Goal: Complete application form: Complete application form

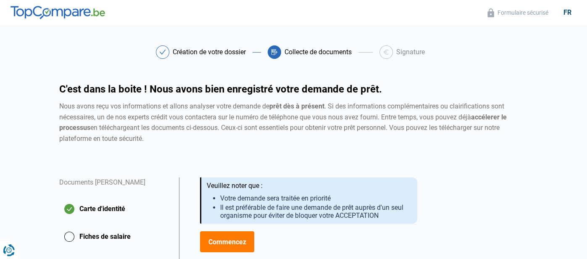
click at [303, 139] on div "Nous avons reçu vos informations et allons analyser votre demande de prêt dès à…" at bounding box center [293, 122] width 469 height 43
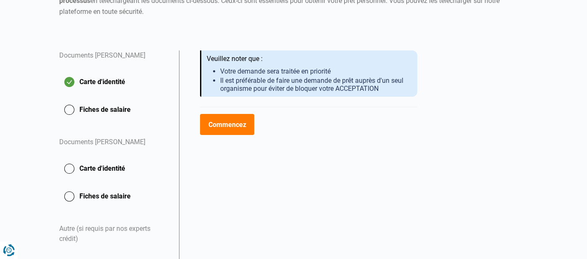
scroll to position [134, 0]
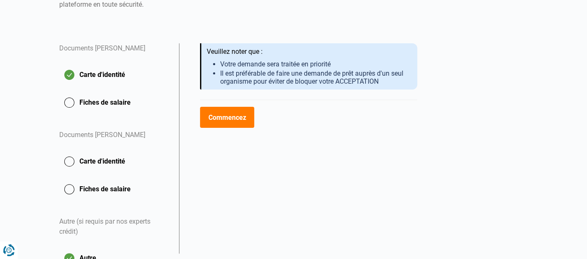
click at [225, 119] on button "Commencez" at bounding box center [227, 117] width 54 height 21
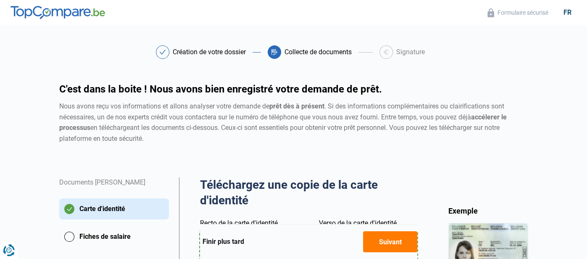
click at [393, 187] on h2 "Téléchargez une copie de la carte d'identité" at bounding box center [309, 192] width 218 height 31
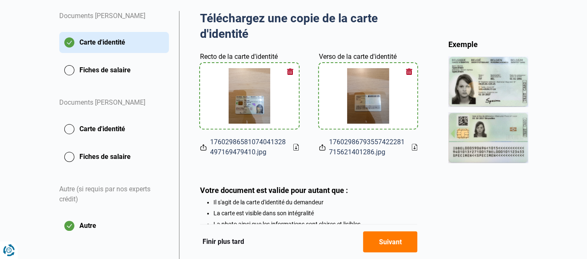
scroll to position [168, 0]
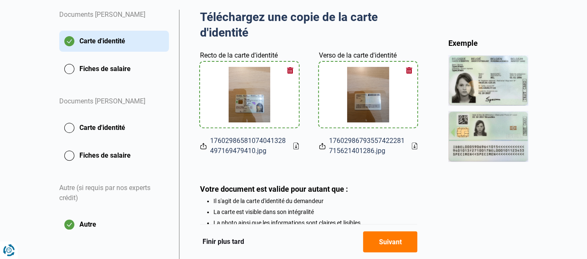
click at [291, 70] on button "button" at bounding box center [290, 70] width 13 height 13
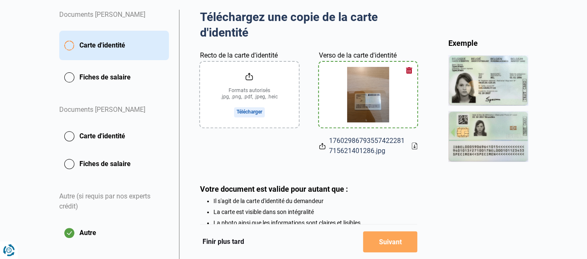
click at [410, 69] on button "button" at bounding box center [409, 70] width 13 height 13
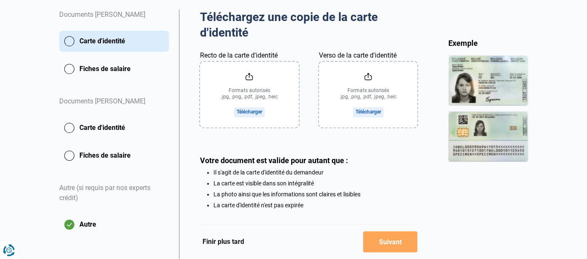
click at [251, 113] on input "Recto de la carte d'identité" at bounding box center [249, 95] width 99 height 66
click at [254, 113] on input "Recto de la carte d'identité" at bounding box center [249, 95] width 99 height 66
click at [101, 127] on button "Carte d'identité" at bounding box center [114, 127] width 110 height 21
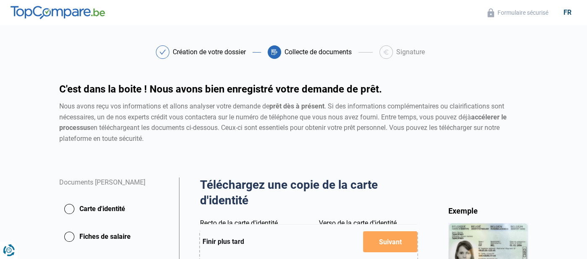
click at [267, 139] on div "Nous avons reçu vos informations et allons analyser votre demande de prêt dès à…" at bounding box center [293, 122] width 469 height 43
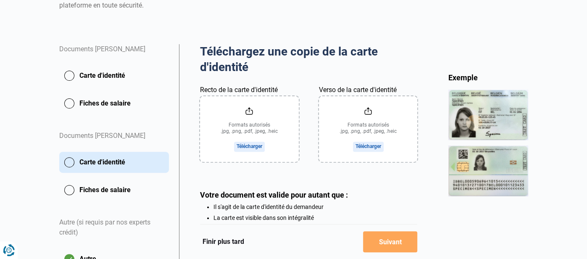
scroll to position [134, 0]
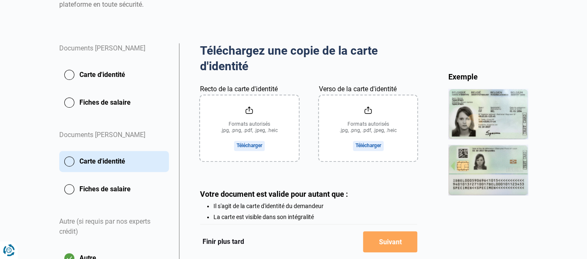
click at [98, 74] on button "Carte d'identité" at bounding box center [114, 74] width 110 height 21
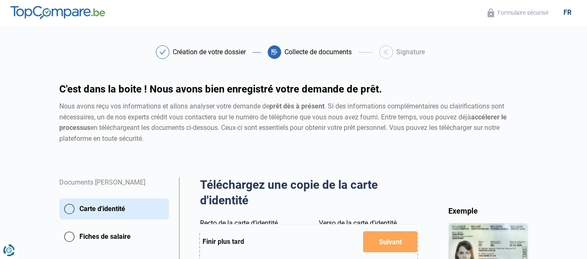
click at [311, 150] on div "C'est dans la boite ! Nous avons bien enregistré votre demande de prêt. Nous av…" at bounding box center [293, 130] width 479 height 93
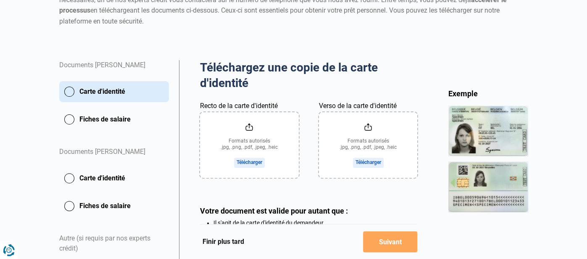
scroll to position [134, 0]
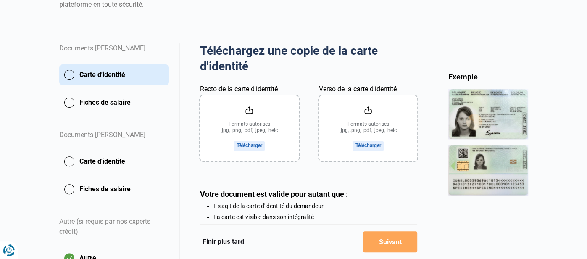
click at [258, 131] on input "Recto de la carte d'identité" at bounding box center [249, 128] width 99 height 66
click at [262, 123] on input "Recto de la carte d'identité" at bounding box center [249, 128] width 99 height 66
click at [249, 144] on input "Recto de la carte d'identité" at bounding box center [249, 128] width 99 height 66
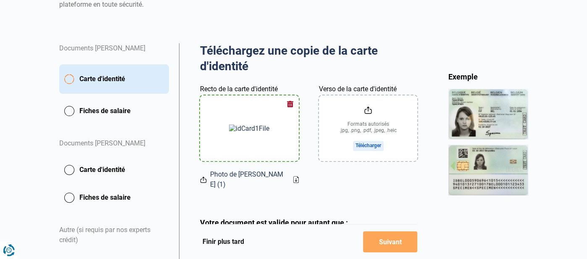
click at [361, 143] on input "Verso de la carte d'identité" at bounding box center [368, 128] width 99 height 66
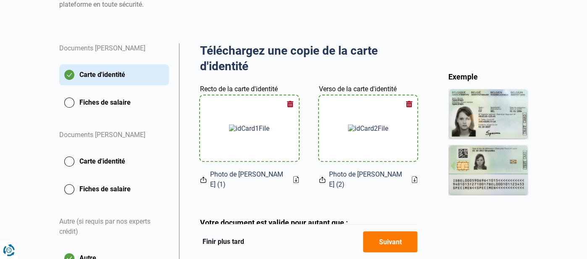
click at [106, 166] on button "Carte d'identité" at bounding box center [114, 161] width 110 height 21
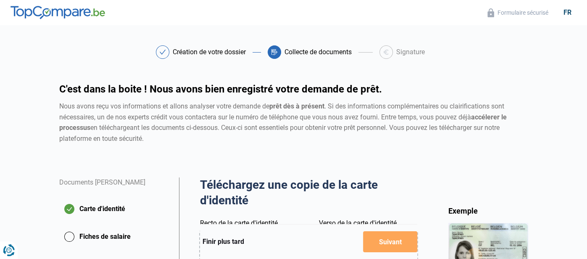
click at [272, 158] on div "C'est dans la boite ! Nous avons bien enregistré votre demande de prêt. Nous av…" at bounding box center [293, 130] width 479 height 93
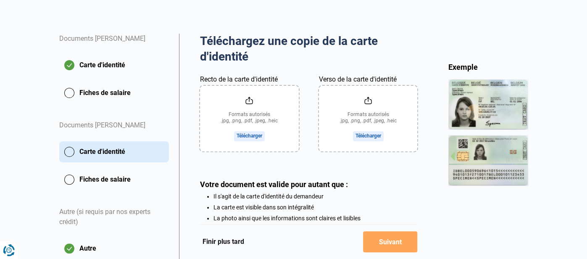
scroll to position [151, 0]
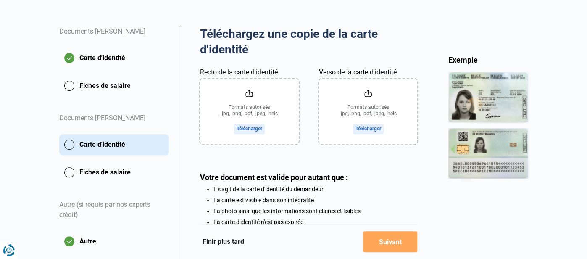
click at [253, 102] on input "Recto de la carte d'identité" at bounding box center [249, 112] width 99 height 66
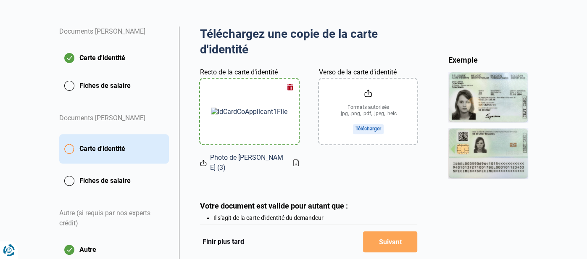
click at [366, 117] on input "Verso de la carte d'identité" at bounding box center [368, 112] width 99 height 66
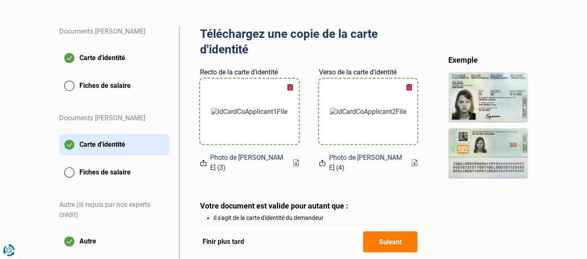
click at [115, 86] on button "Fiches de salaire" at bounding box center [114, 85] width 110 height 21
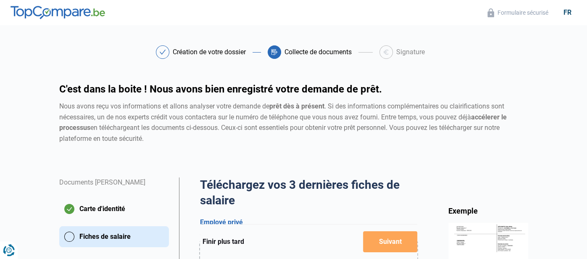
click at [221, 131] on div "Nous avons reçu vos informations et allons analyser votre demande de prêt dès à…" at bounding box center [293, 122] width 469 height 43
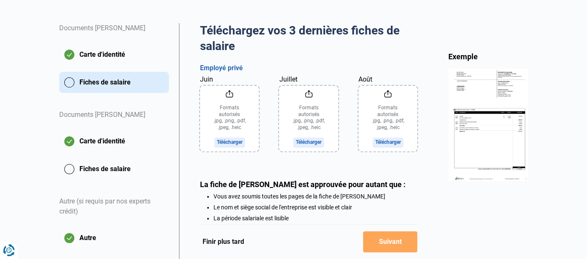
scroll to position [168, 0]
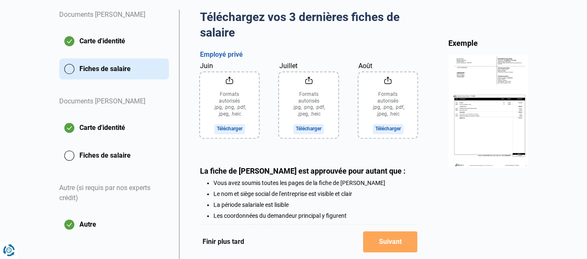
click at [391, 105] on input "Août" at bounding box center [388, 105] width 59 height 66
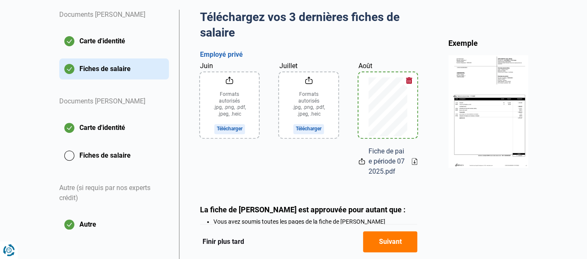
click at [328, 104] on input "Juillet" at bounding box center [308, 105] width 59 height 66
type input "C:\fakepath\Fiche de paie période 07 2025.pdf"
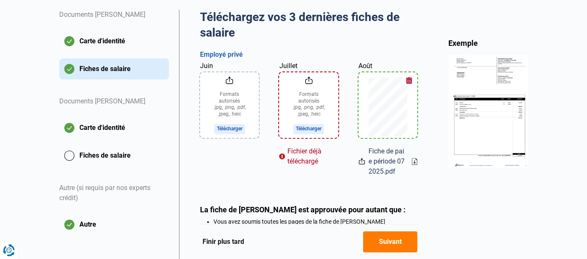
click at [294, 116] on input "Juillet" at bounding box center [308, 105] width 59 height 66
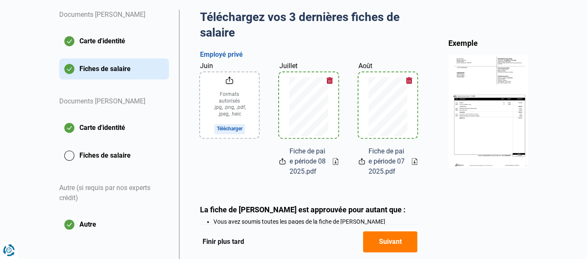
click at [233, 118] on input "Juin" at bounding box center [229, 105] width 59 height 66
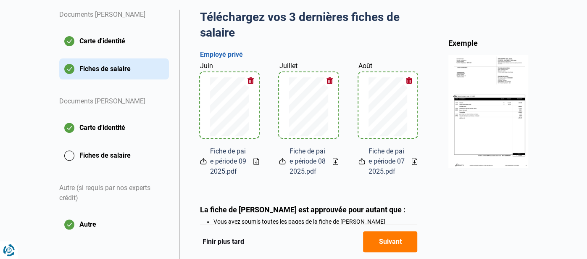
click at [394, 216] on div "La fiche de paie est approuvée pour autant que : Vous avez soumis toutes les pa…" at bounding box center [309, 242] width 218 height 74
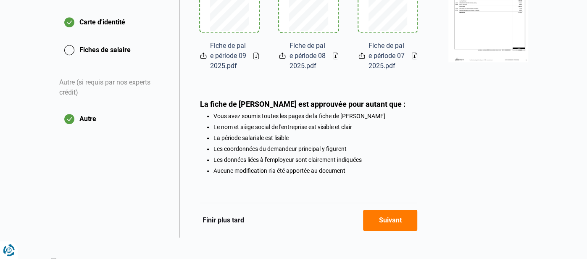
scroll to position [281, 0]
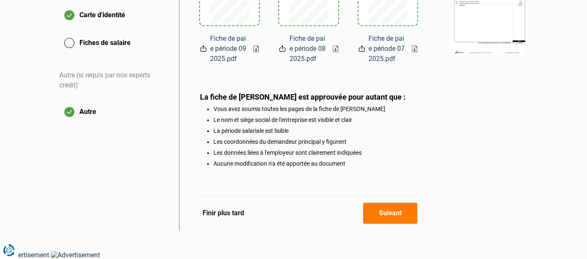
click at [380, 222] on button "Suivant" at bounding box center [390, 213] width 54 height 21
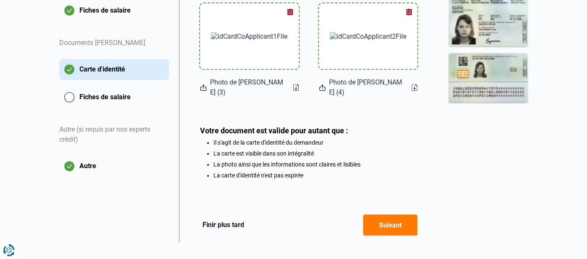
scroll to position [228, 0]
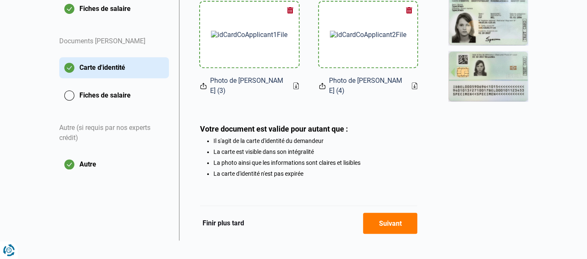
click at [377, 216] on button "Suivant" at bounding box center [390, 223] width 54 height 21
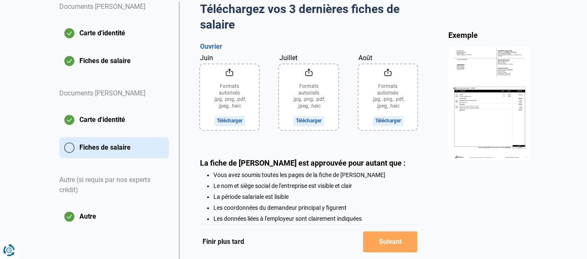
scroll to position [175, 0]
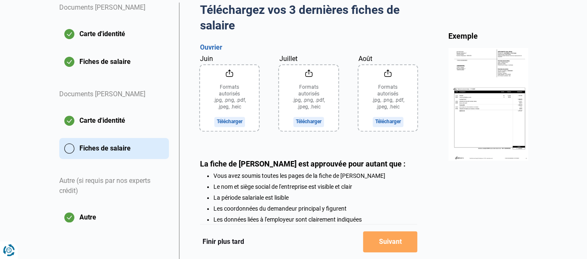
click at [236, 106] on input "Juin" at bounding box center [229, 98] width 59 height 66
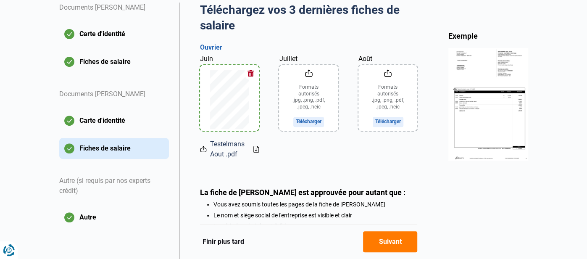
click at [300, 108] on input "Juillet" at bounding box center [308, 98] width 59 height 66
click at [305, 123] on input "Juillet" at bounding box center [308, 98] width 59 height 66
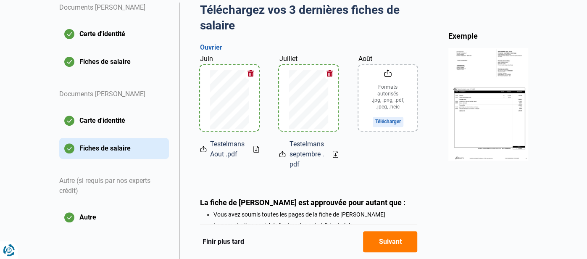
click at [387, 121] on input "Août" at bounding box center [388, 98] width 59 height 66
click at [384, 124] on input "Août" at bounding box center [388, 98] width 59 height 66
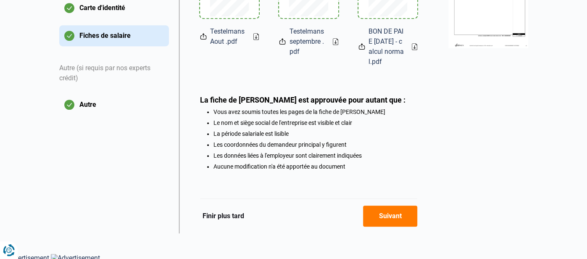
scroll to position [291, 0]
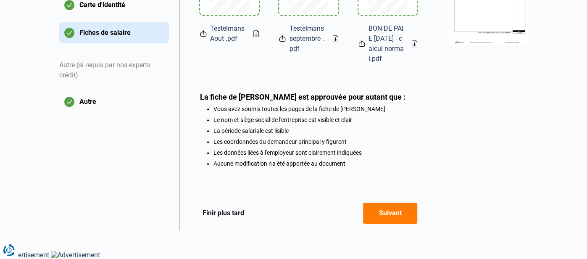
click at [399, 209] on button "Suivant" at bounding box center [390, 213] width 54 height 21
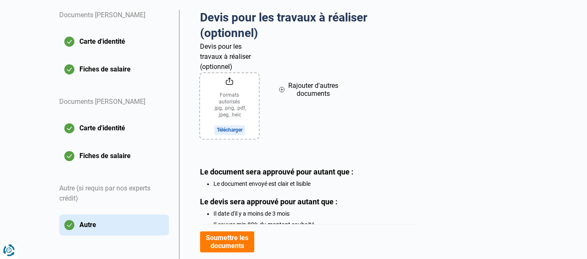
scroll to position [168, 0]
click at [88, 152] on button "Fiches de salaire" at bounding box center [114, 155] width 110 height 21
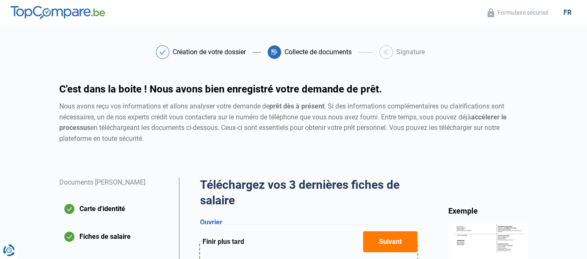
click at [379, 165] on div "C'est dans la boite ! Nous avons bien enregistré votre demande de prêt. Nous av…" at bounding box center [293, 130] width 479 height 93
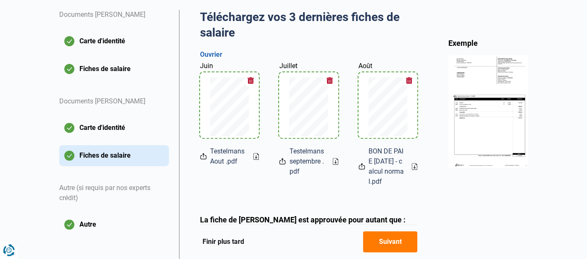
scroll to position [151, 0]
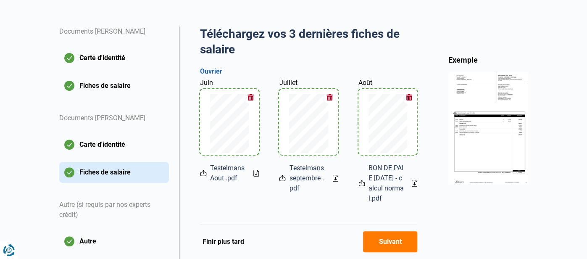
click at [451, 221] on div "Exemple" at bounding box center [489, 212] width 80 height 315
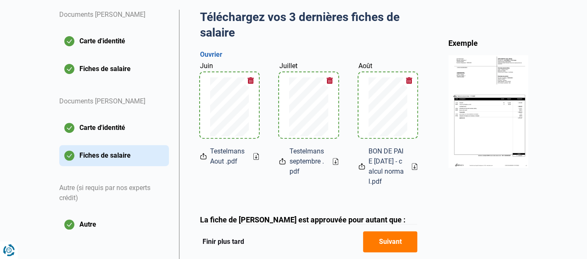
click at [402, 248] on button "Suivant" at bounding box center [390, 241] width 54 height 21
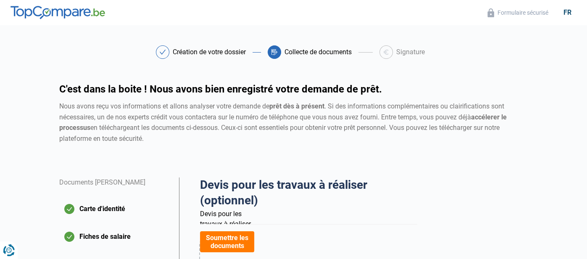
click at [370, 235] on div "Soumettre les documents" at bounding box center [309, 241] width 218 height 35
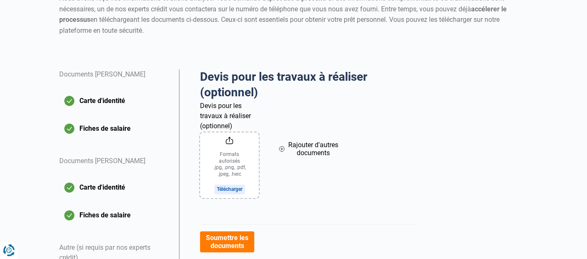
scroll to position [117, 0]
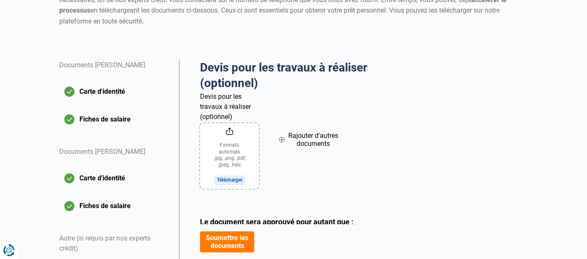
click at [237, 179] on input "Devis pour les travaux à réaliser (optionnel)" at bounding box center [229, 156] width 59 height 66
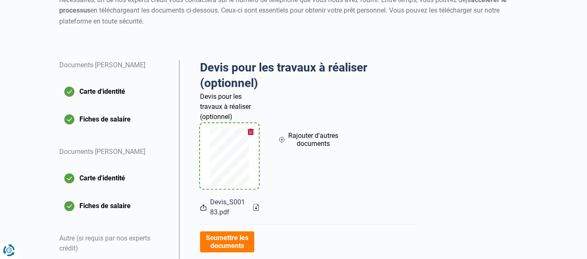
click at [308, 138] on span "Rajouter d'autres documents" at bounding box center [313, 140] width 50 height 16
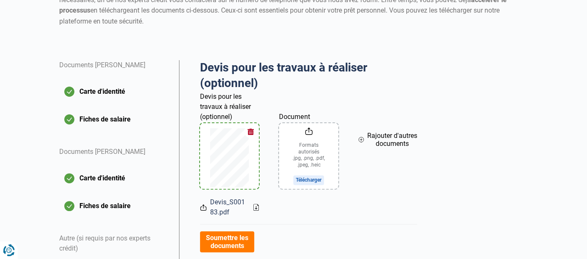
click at [306, 158] on input "Document" at bounding box center [308, 156] width 59 height 66
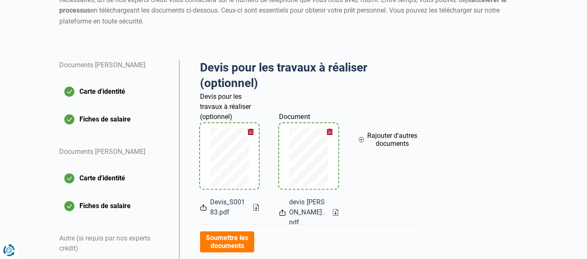
click at [382, 134] on span "Rajouter d'autres documents" at bounding box center [392, 140] width 50 height 16
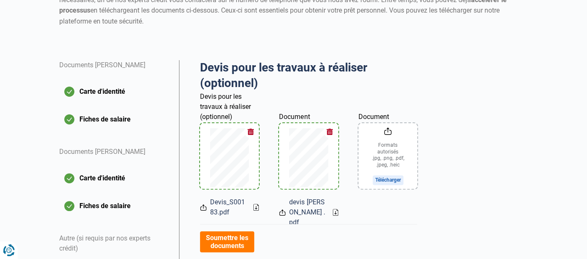
click at [377, 161] on input "Document" at bounding box center [388, 156] width 59 height 66
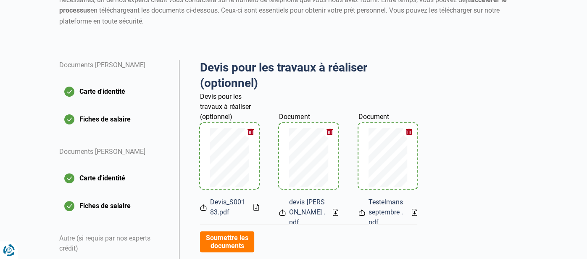
click at [408, 131] on button "button" at bounding box center [409, 131] width 13 height 13
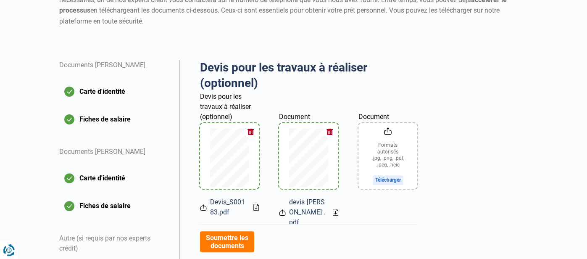
click at [391, 178] on input "Document" at bounding box center [388, 156] width 59 height 66
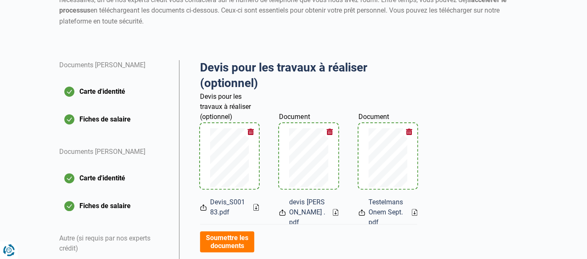
click at [498, 185] on div "Devis pour les travaux à réaliser (optionnel) Aperçu des documents Documents Ca…" at bounding box center [353, 243] width 359 height 367
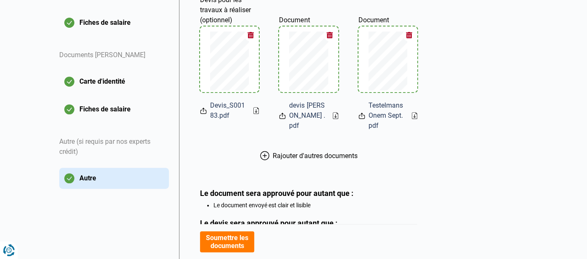
scroll to position [218, 0]
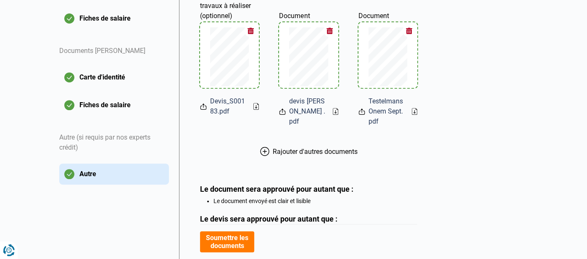
click at [278, 156] on span "Rajouter d'autres documents" at bounding box center [315, 152] width 85 height 8
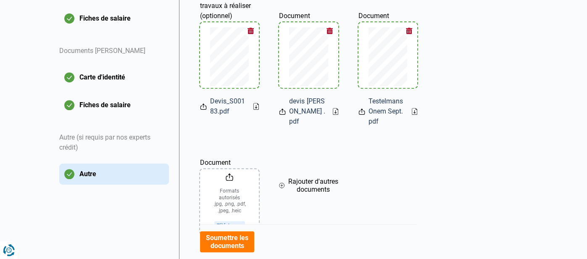
click at [226, 208] on input "Document" at bounding box center [229, 202] width 59 height 66
click at [322, 193] on span "Rajouter d'autres documents" at bounding box center [313, 185] width 50 height 16
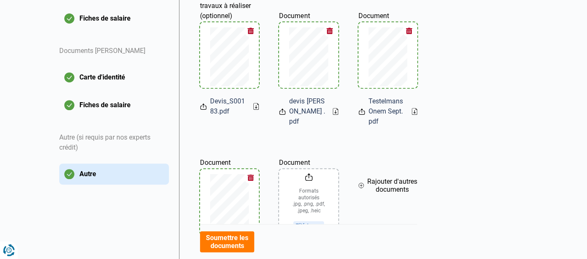
click at [316, 201] on input "Document" at bounding box center [308, 202] width 59 height 66
click at [391, 192] on span "Rajouter d'autres documents" at bounding box center [392, 185] width 50 height 16
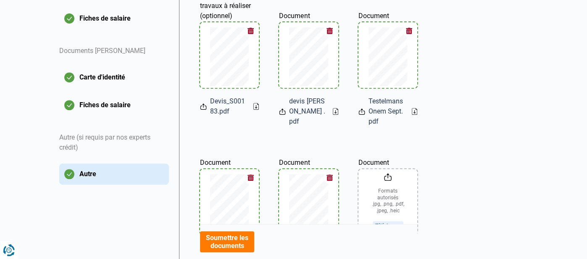
click at [389, 202] on input "Document" at bounding box center [388, 202] width 59 height 66
click at [485, 191] on div "Devis pour les travaux à réaliser (optionnel) Aperçu des documents Documents Ca…" at bounding box center [353, 216] width 359 height 514
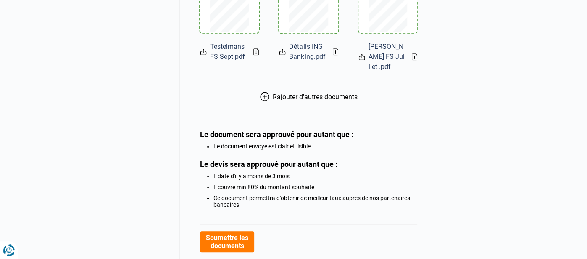
scroll to position [420, 0]
click at [336, 100] on span "Rajouter d'autres documents" at bounding box center [315, 96] width 85 height 8
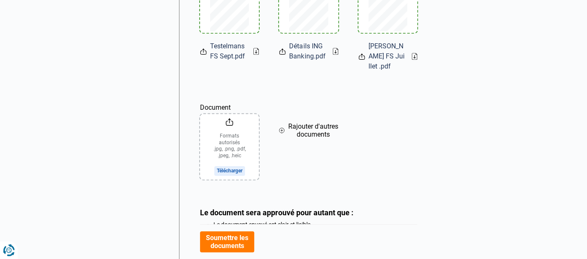
click at [221, 159] on input "Document" at bounding box center [229, 147] width 59 height 66
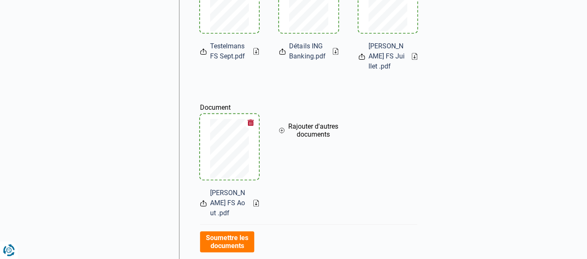
click at [430, 155] on div "Devis pour les travaux à réaliser (optionnel) Aperçu des documents Documents Ca…" at bounding box center [308, 72] width 259 height 631
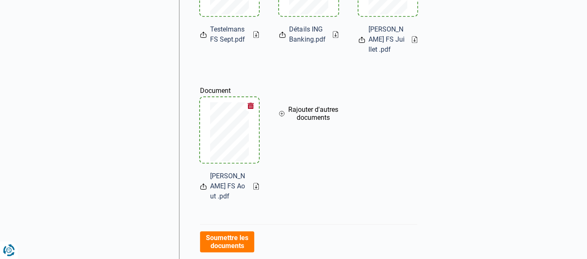
scroll to position [454, 0]
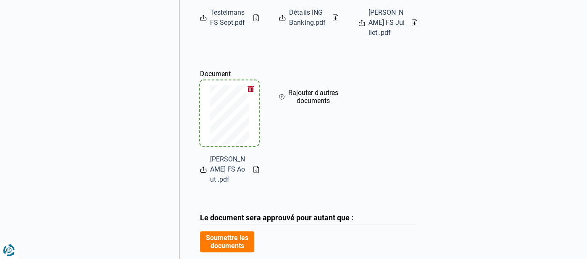
click at [303, 103] on span "Rajouter d'autres documents" at bounding box center [313, 97] width 50 height 16
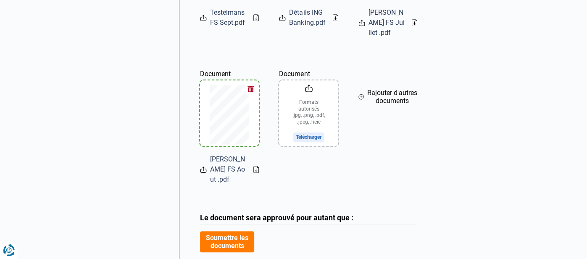
click at [317, 146] on input "Document" at bounding box center [308, 113] width 59 height 66
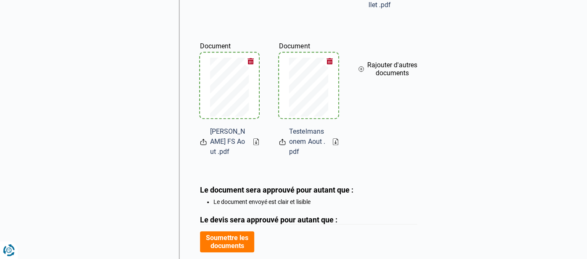
scroll to position [470, 0]
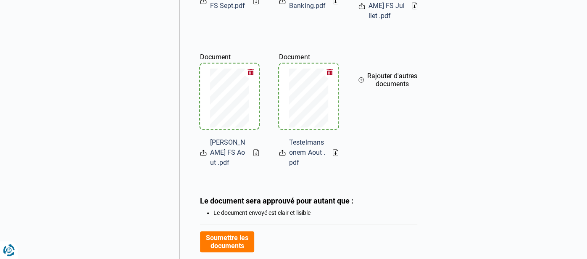
click at [398, 85] on span "Rajouter d'autres documents" at bounding box center [392, 80] width 50 height 16
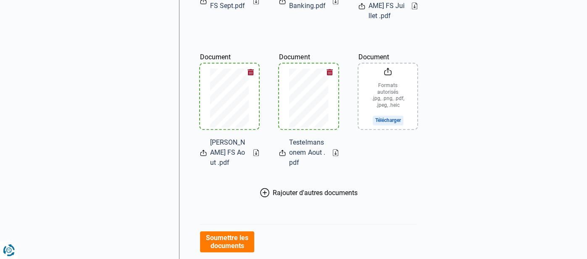
click at [393, 113] on input "Document" at bounding box center [388, 96] width 59 height 66
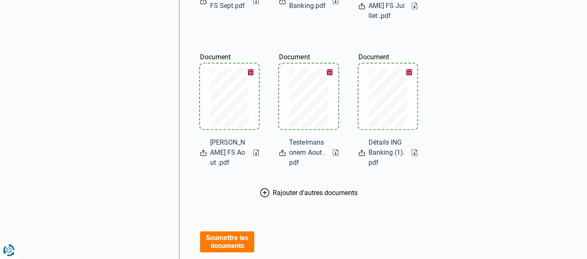
click at [325, 197] on span "Rajouter d'autres documents" at bounding box center [315, 193] width 85 height 8
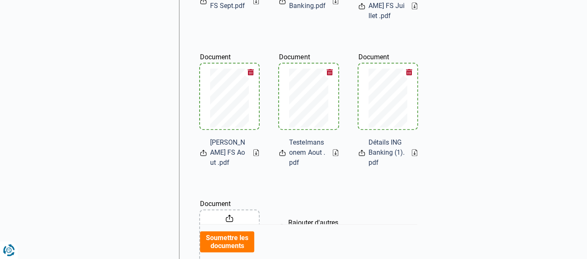
click at [459, 201] on div "Devis pour les travaux à réaliser (optionnel) Aperçu des documents Documents Ca…" at bounding box center [353, 76] width 359 height 739
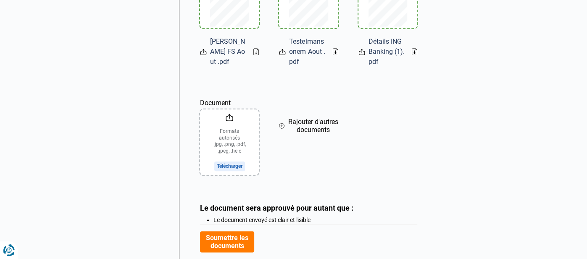
scroll to position [588, 0]
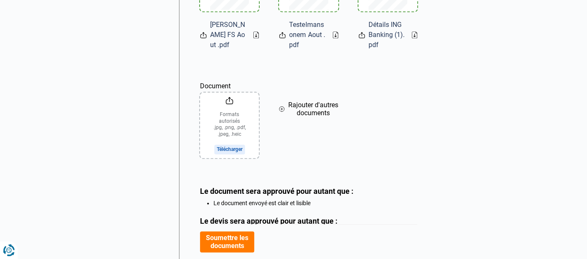
click at [233, 155] on input "Document" at bounding box center [229, 125] width 59 height 66
type input "C:\fakepath\Détails ING Banking.pdf"
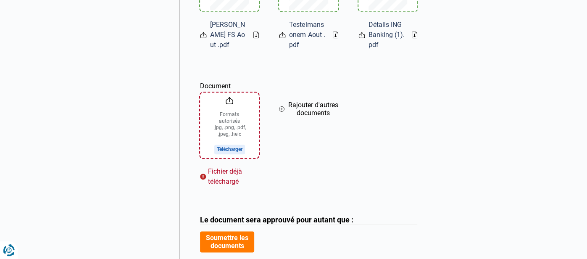
click at [230, 156] on input "Document" at bounding box center [229, 125] width 59 height 66
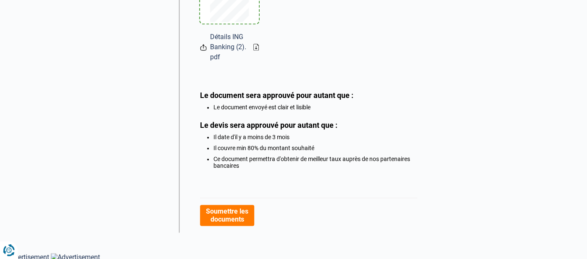
scroll to position [735, 0]
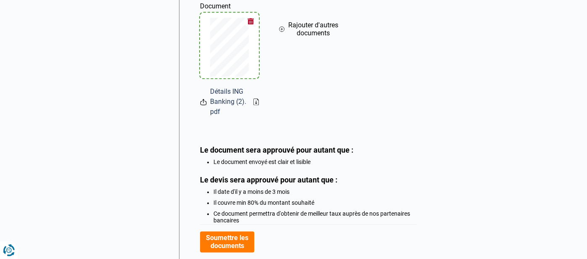
scroll to position [651, 0]
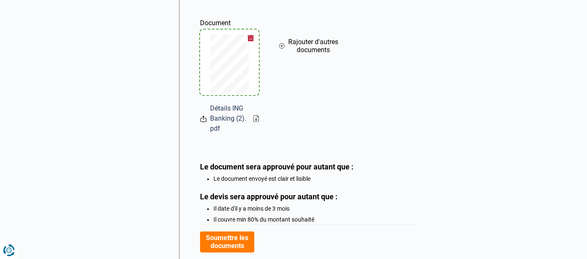
click at [318, 54] on span "Rajouter d'autres documents" at bounding box center [313, 46] width 50 height 16
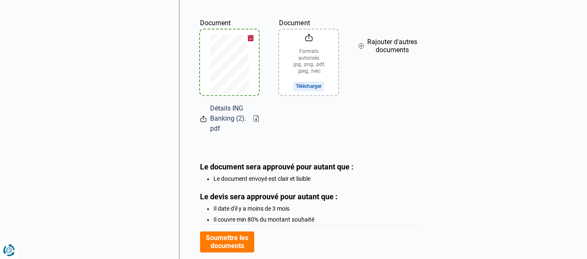
click at [308, 75] on input "Document" at bounding box center [308, 62] width 59 height 66
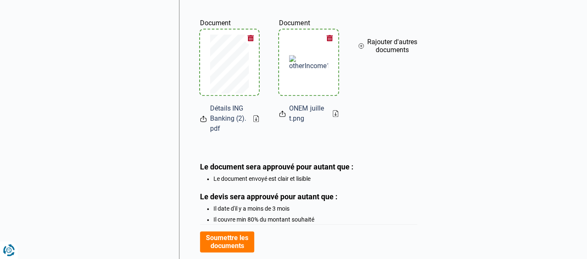
click at [413, 182] on div "Le document sera approuvé pour autant que : Le document envoyé est clair et lis…" at bounding box center [309, 172] width 218 height 20
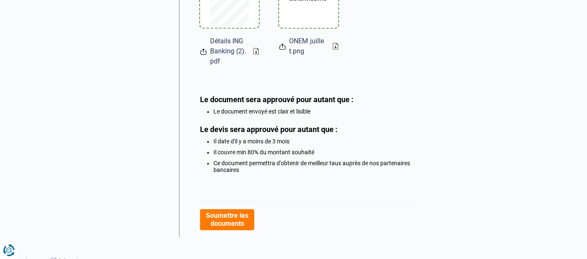
scroll to position [735, 0]
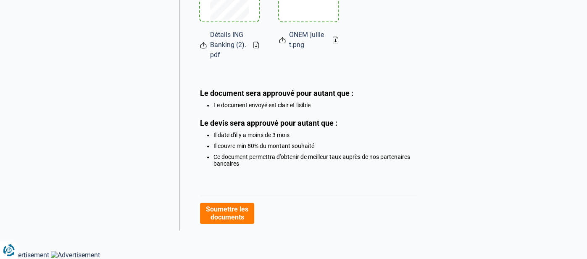
click at [221, 212] on button "Soumettre les documents" at bounding box center [227, 213] width 54 height 21
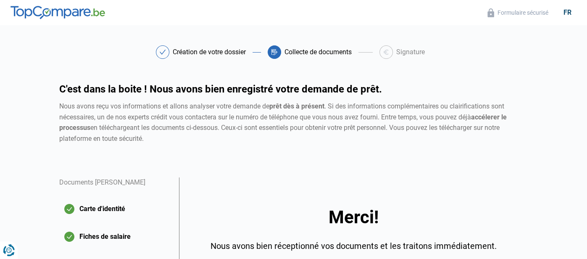
click at [572, 193] on main "Création de votre dossier Collecte de documents Signature Création de votre dos…" at bounding box center [293, 223] width 587 height 357
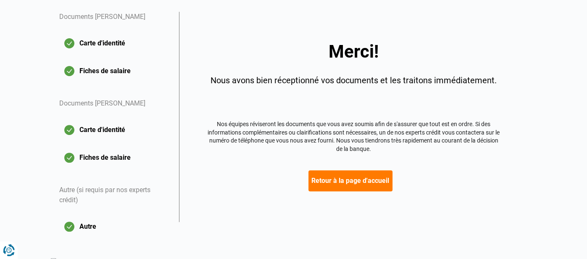
scroll to position [171, 0]
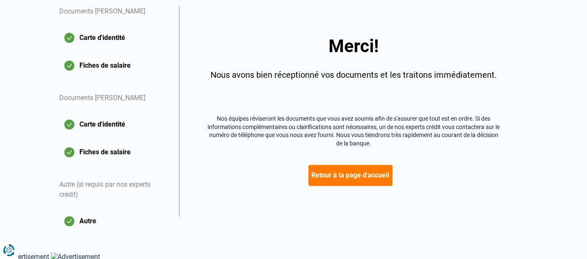
click at [333, 178] on button "Retour à la page d'accueil" at bounding box center [351, 175] width 84 height 21
